Goal: Task Accomplishment & Management: Use online tool/utility

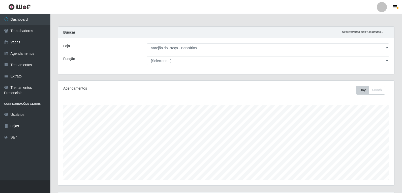
select select "157"
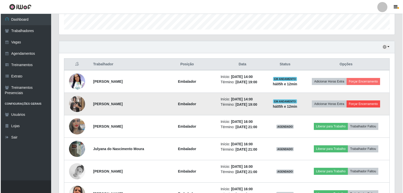
scroll to position [105, 336]
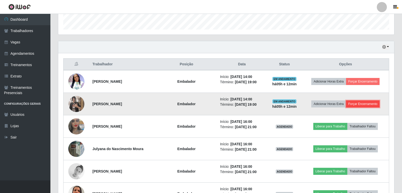
click at [359, 103] on button "Forçar Encerramento" at bounding box center [363, 103] width 34 height 7
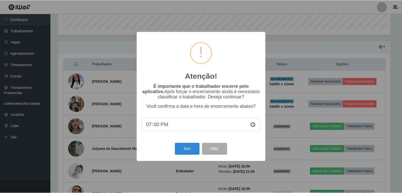
scroll to position [105, 333]
click at [191, 150] on button "Sim" at bounding box center [187, 149] width 24 height 12
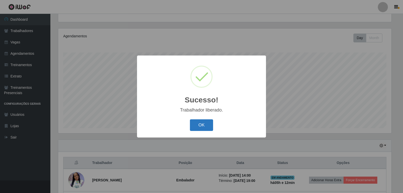
click at [205, 126] on button "OK" at bounding box center [201, 125] width 23 height 12
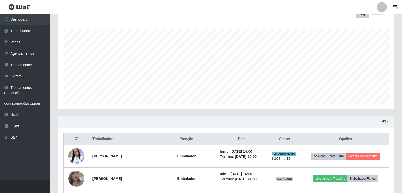
scroll to position [103, 0]
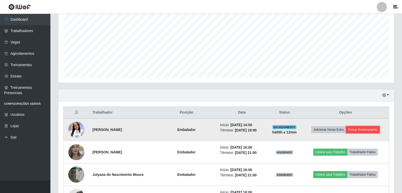
click at [366, 130] on button "Forçar Encerramento" at bounding box center [363, 129] width 34 height 7
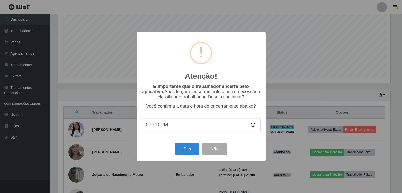
scroll to position [105, 333]
click at [178, 150] on button "Sim" at bounding box center [187, 149] width 24 height 12
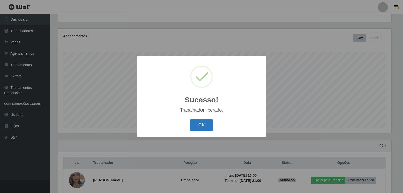
click at [198, 125] on button "OK" at bounding box center [201, 125] width 23 height 12
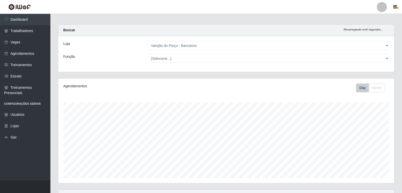
scroll to position [2, 0]
click at [26, 31] on link "Trabalhadores" at bounding box center [25, 30] width 50 height 11
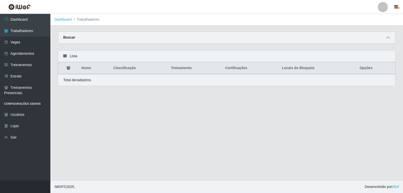
click at [387, 39] on icon at bounding box center [389, 38] width 4 height 4
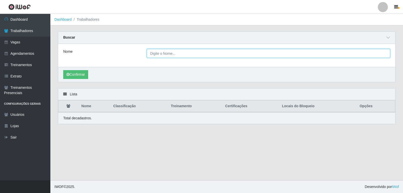
drag, startPoint x: 161, startPoint y: 57, endPoint x: 163, endPoint y: 54, distance: 4.1
click at [161, 57] on input "Nome" at bounding box center [268, 53] width 243 height 9
type input "[PERSON_NAME]"
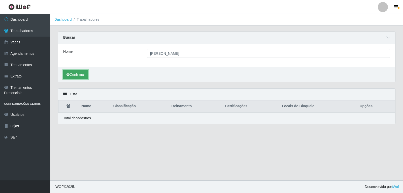
click at [78, 76] on button "Confirmar" at bounding box center [75, 74] width 25 height 9
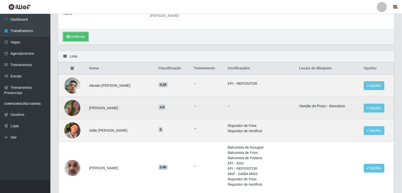
scroll to position [25, 0]
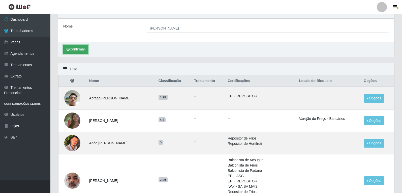
click at [79, 49] on button "Confirmar" at bounding box center [75, 49] width 25 height 9
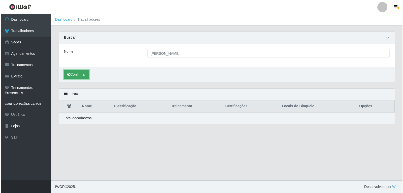
scroll to position [0, 0]
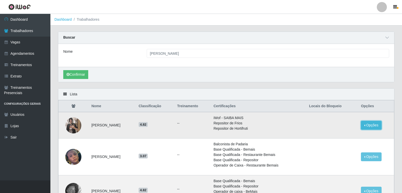
click at [373, 125] on button "Opções" at bounding box center [371, 125] width 21 height 9
click at [343, 138] on button "Bloquear - Loja" at bounding box center [340, 137] width 41 height 10
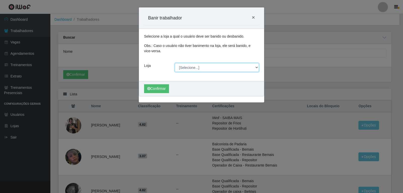
click at [192, 66] on select "[Selecione...] Varejão do Preço - Bancários" at bounding box center [217, 67] width 84 height 9
select select "157"
click at [175, 63] on select "[Selecione...] Varejão do Preço - Bancários" at bounding box center [217, 67] width 84 height 9
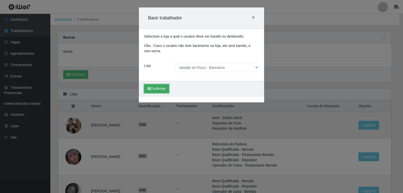
click at [159, 86] on button "Confirmar" at bounding box center [156, 88] width 25 height 9
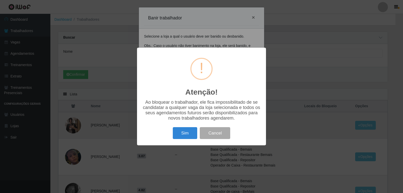
click at [178, 126] on div "Atenção! × Ao bloquear o trabalhador, ele fica impossibilitado de se candidatar…" at bounding box center [201, 97] width 129 height 98
click at [180, 131] on button "Sim" at bounding box center [185, 133] width 24 height 12
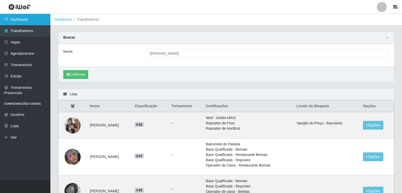
click at [34, 23] on link "Dashboard" at bounding box center [25, 19] width 50 height 11
